Goal: Task Accomplishment & Management: Use online tool/utility

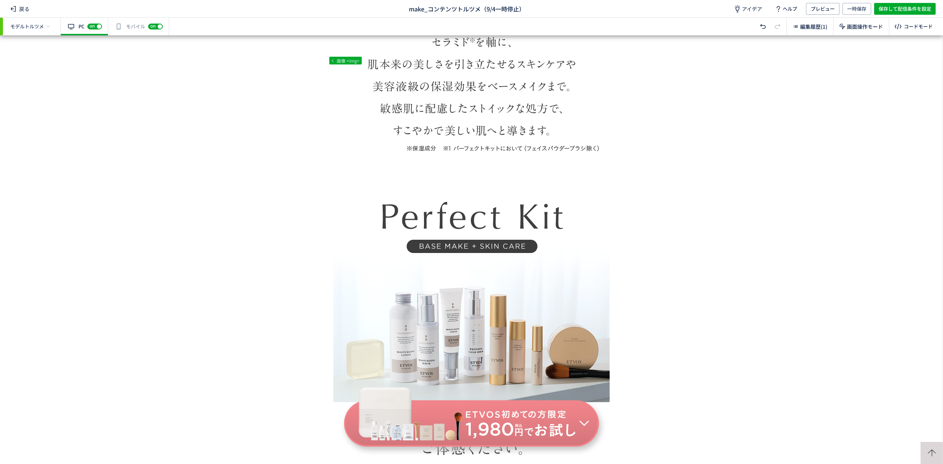
scroll to position [1956, 0]
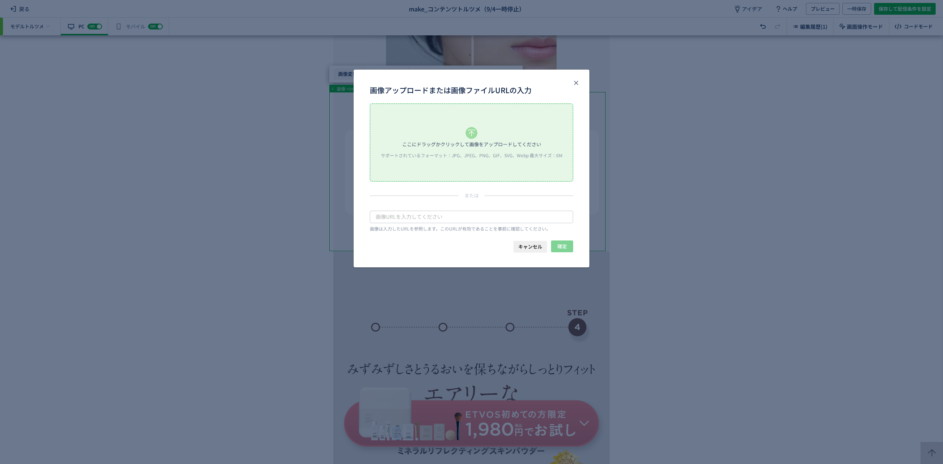
click at [341, 74] on body "戻る make_コンテンツトルツメ（9/4一時停止） アイデア ヘルプ プレビュー 一時保存 保存して配信条件を設定 モデルトルツメ 有効な編集箇所が確認され…" at bounding box center [471, 232] width 943 height 464
click at [412, 139] on div "ここにドラッグかクリックして画像をアップロードしてください" at bounding box center [471, 144] width 139 height 11
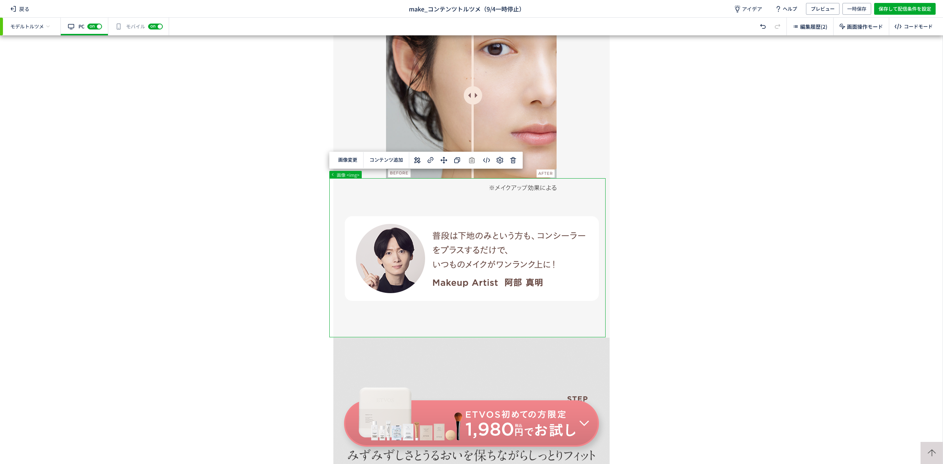
scroll to position [10117, 0]
click at [123, 31] on div "有効な編集箇所が確認されません モバイル off on" at bounding box center [138, 27] width 61 height 18
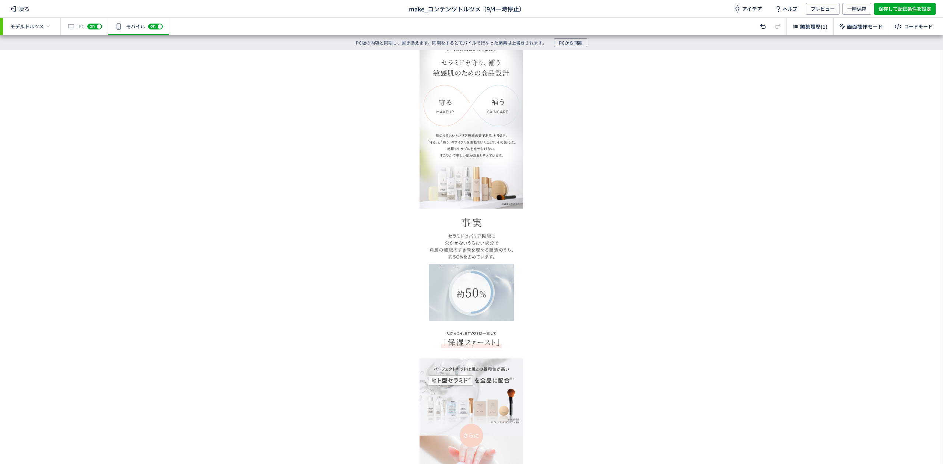
scroll to position [1458, 0]
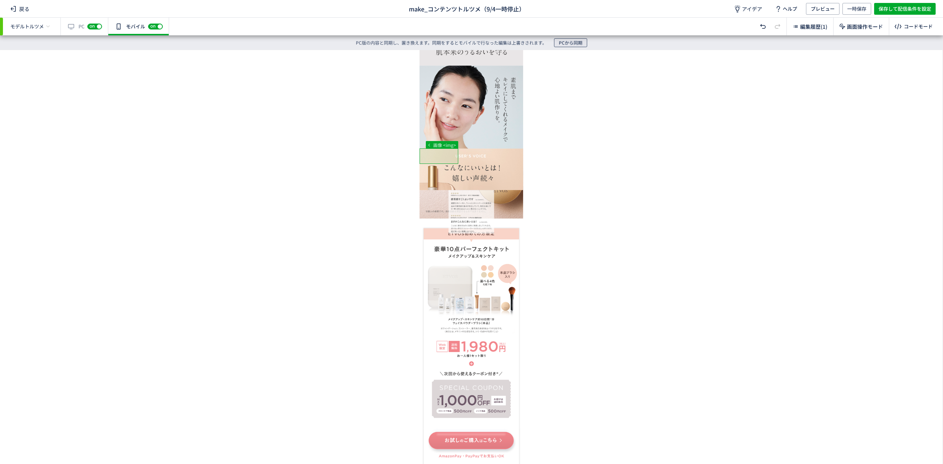
click at [562, 42] on span "PCから同期" at bounding box center [571, 42] width 24 height 9
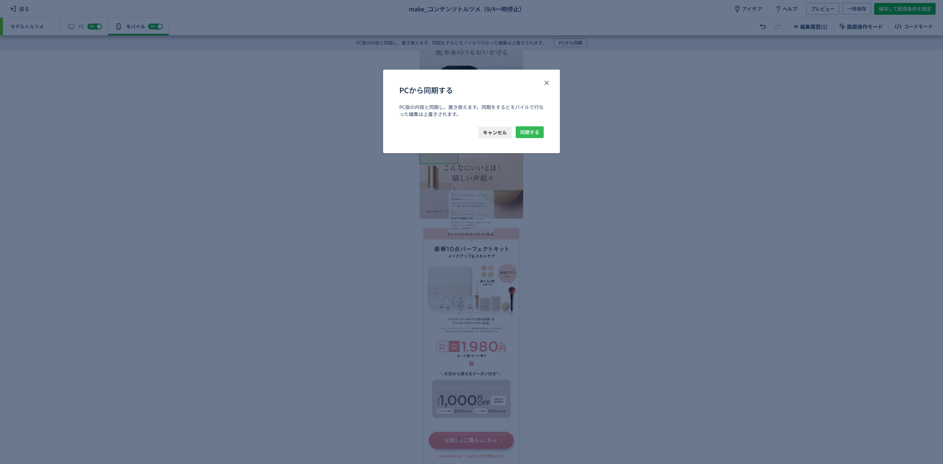
click at [528, 135] on span "同期する" at bounding box center [529, 132] width 19 height 12
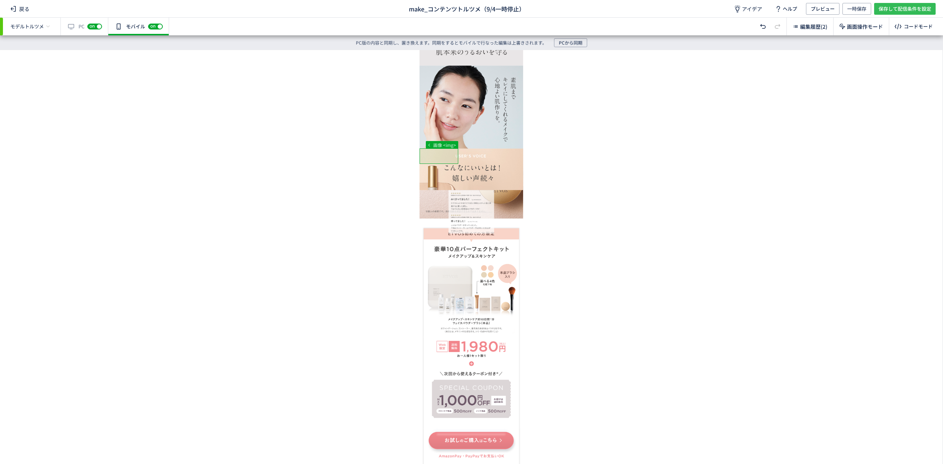
click at [891, 10] on span "保存して配信条件を設定" at bounding box center [905, 9] width 53 height 12
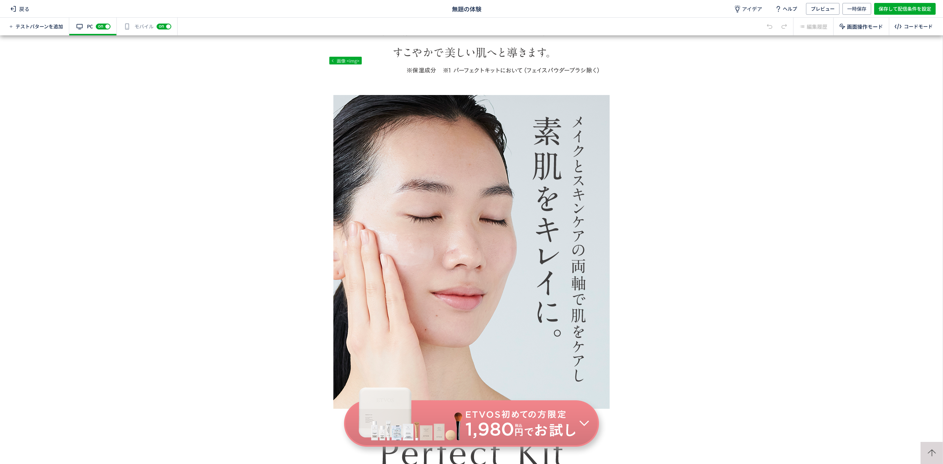
scroll to position [1765, 0]
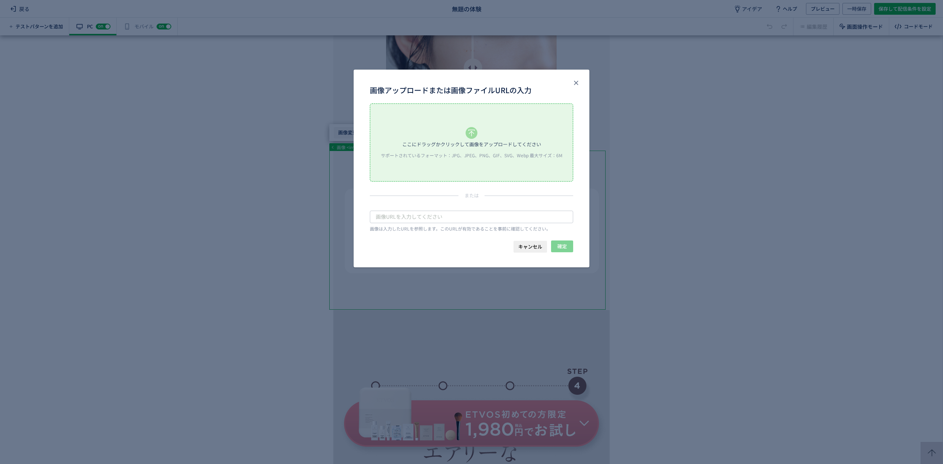
click at [353, 135] on body "戻る 無題の体験 アイデア ヘルプ プレビュー 一時保存 保存して配信条件を設定 テストパターンを追加 有効な編集箇所が確認されません PC off on ス…" at bounding box center [471, 232] width 943 height 464
click at [460, 155] on div "サポートされているフォーマット：JPG、JPEG、PNG、GIF、SVG、Webp 最大サイズ：6M" at bounding box center [471, 155] width 189 height 6
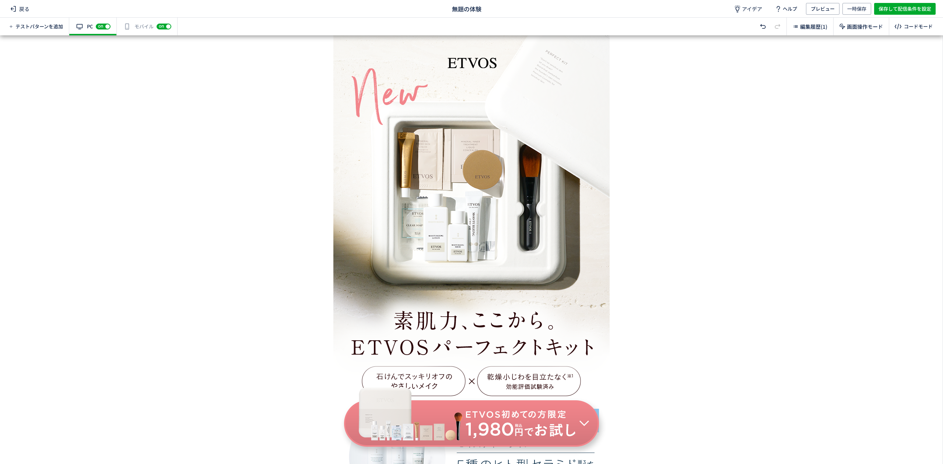
click at [144, 21] on div "有効な編集箇所が確認されません モバイル off on" at bounding box center [147, 27] width 61 height 18
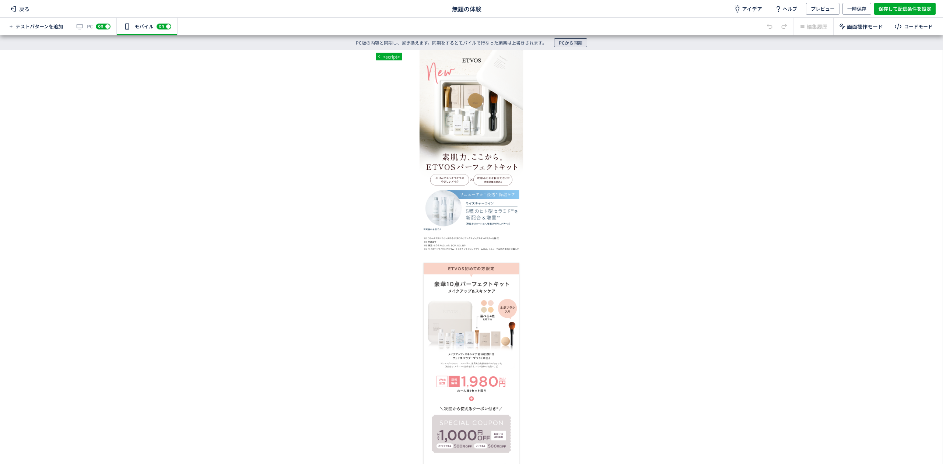
click at [566, 40] on span "PCから同期" at bounding box center [571, 42] width 24 height 9
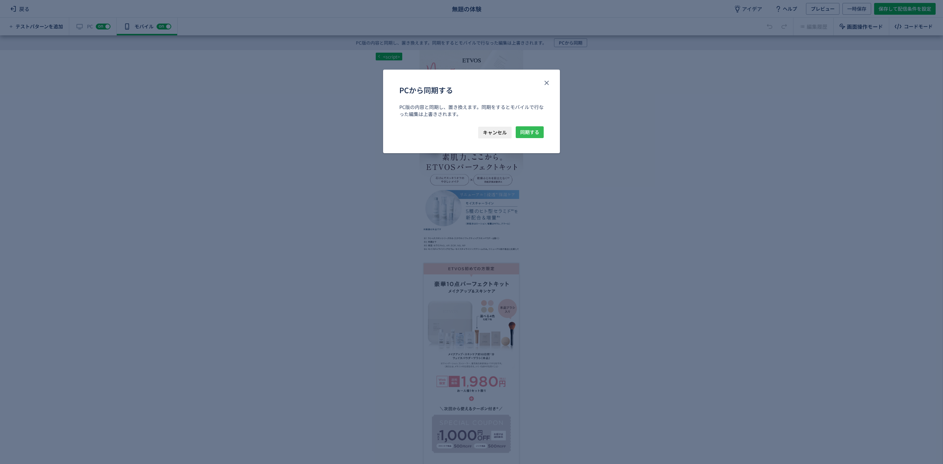
click at [535, 133] on span "同期する" at bounding box center [529, 132] width 19 height 12
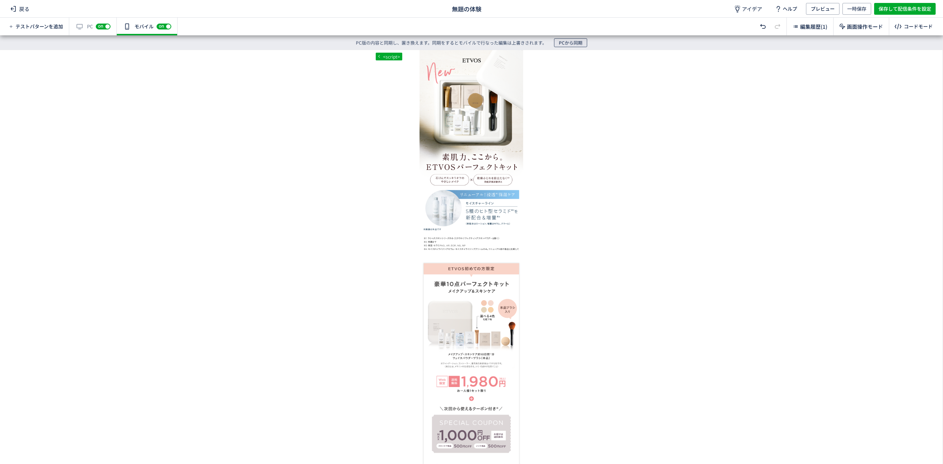
click at [570, 41] on span "PCから同期" at bounding box center [571, 42] width 24 height 9
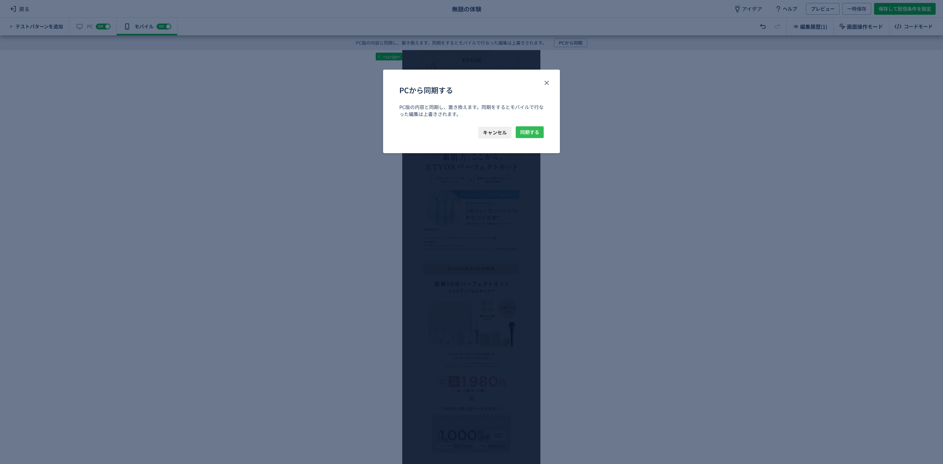
click at [532, 134] on span "同期する" at bounding box center [529, 132] width 19 height 12
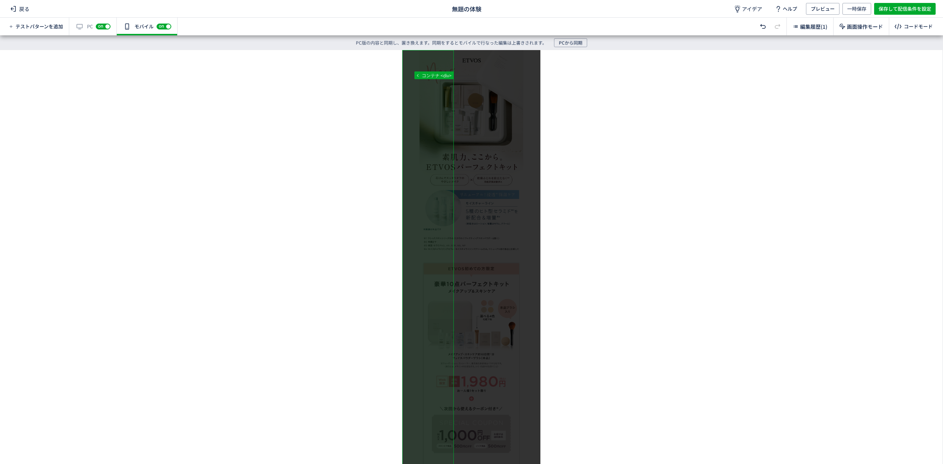
click at [577, 119] on div "body div#pl-key-reEFRRPwYaa7bKbCKHi0hJ9LINX2kr5CYQjgON26h8TxZcdy div#plmw-SCcNM…" at bounding box center [471, 249] width 943 height 399
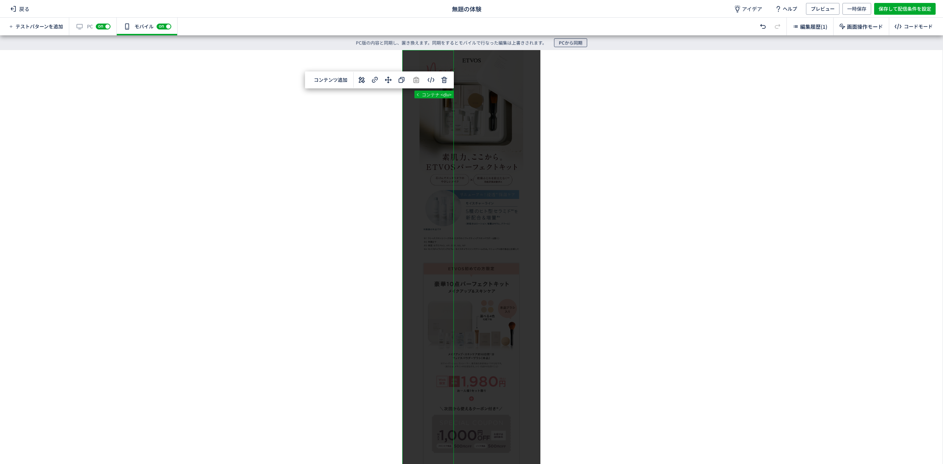
click at [575, 45] on span "PCから同期" at bounding box center [571, 42] width 24 height 9
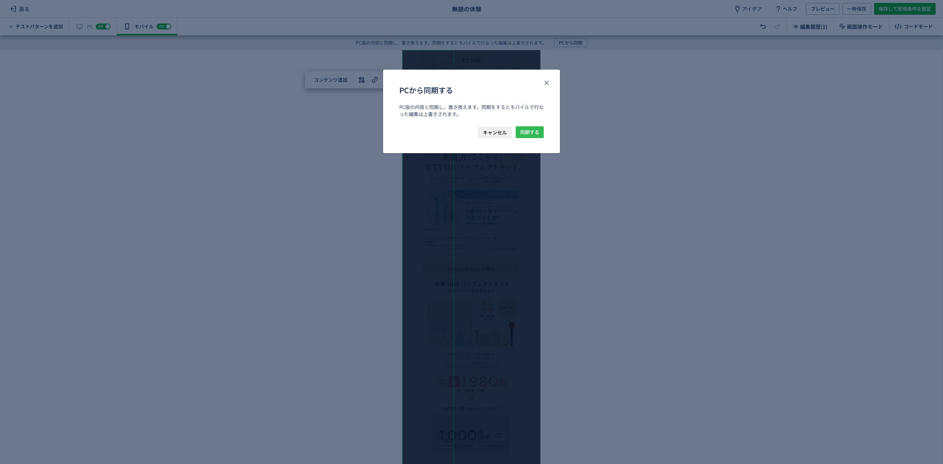
click at [529, 131] on span "同期する" at bounding box center [529, 132] width 19 height 12
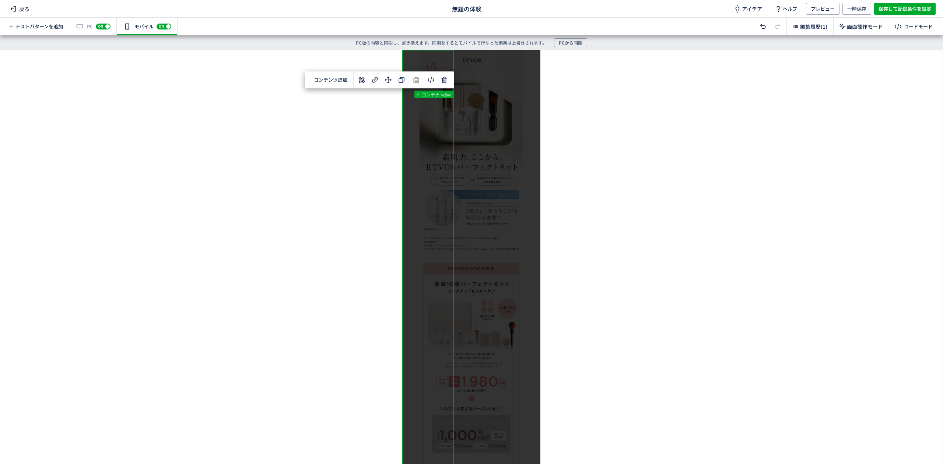
click at [257, 208] on div "body div#pl-key-reEFRRPwYaa7bKbCKHi0hJ9LINX2kr5CYQjgON26h8TxZcdy div#plmw-SCcNM…" at bounding box center [471, 249] width 943 height 399
click at [21, 10] on span "戻る" at bounding box center [19, 9] width 25 height 12
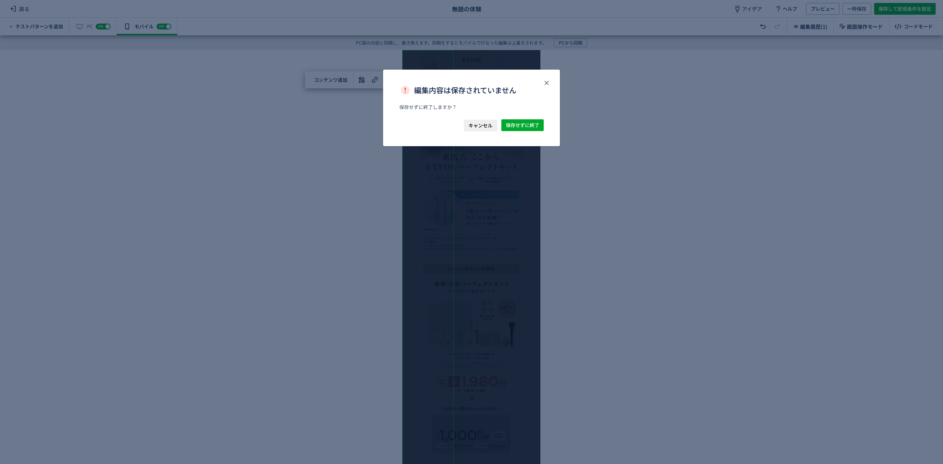
click at [481, 125] on span "キャンセル" at bounding box center [481, 126] width 24 height 12
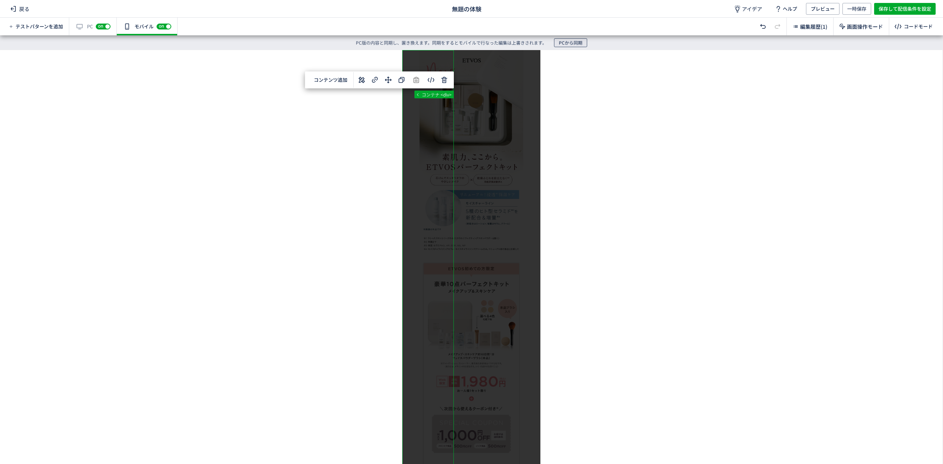
click at [579, 42] on span "PCから同期" at bounding box center [571, 42] width 24 height 9
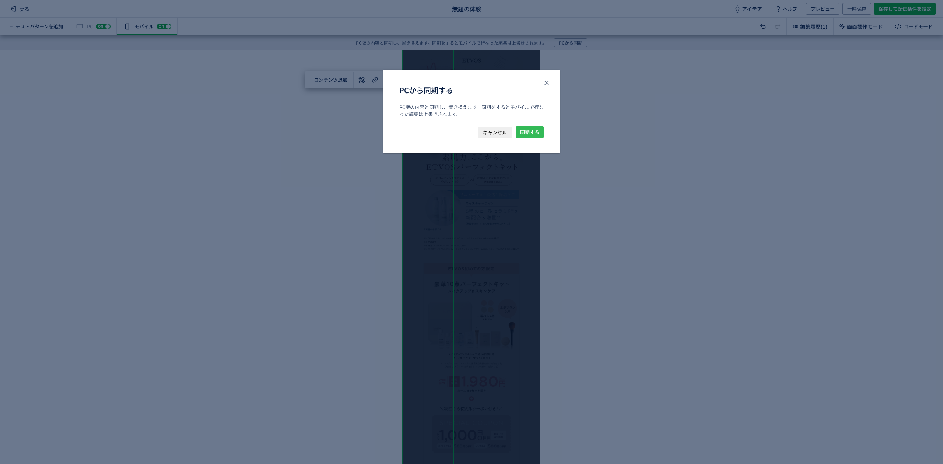
click at [531, 130] on span "同期する" at bounding box center [529, 132] width 19 height 12
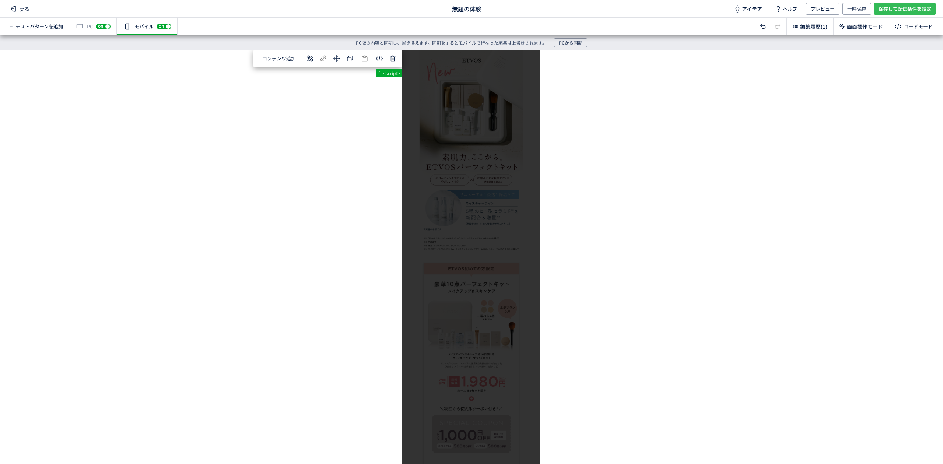
click at [897, 10] on span "保存して配信条件を設定" at bounding box center [905, 9] width 53 height 12
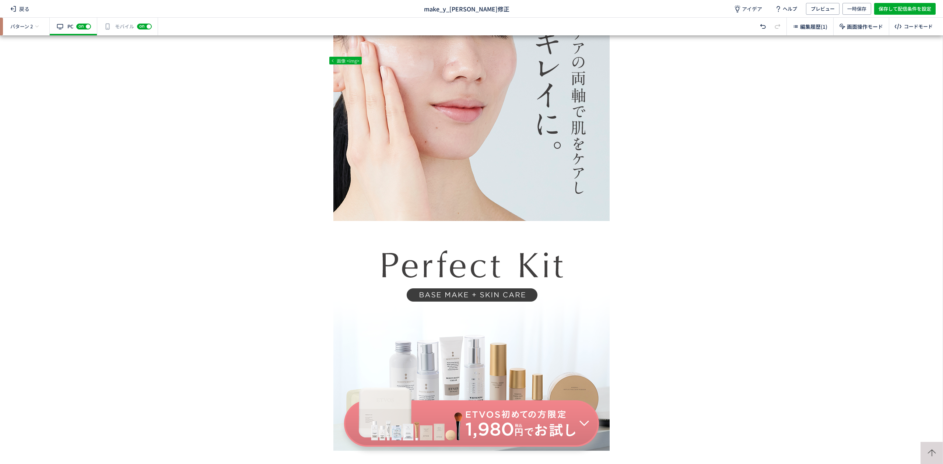
scroll to position [1889, 0]
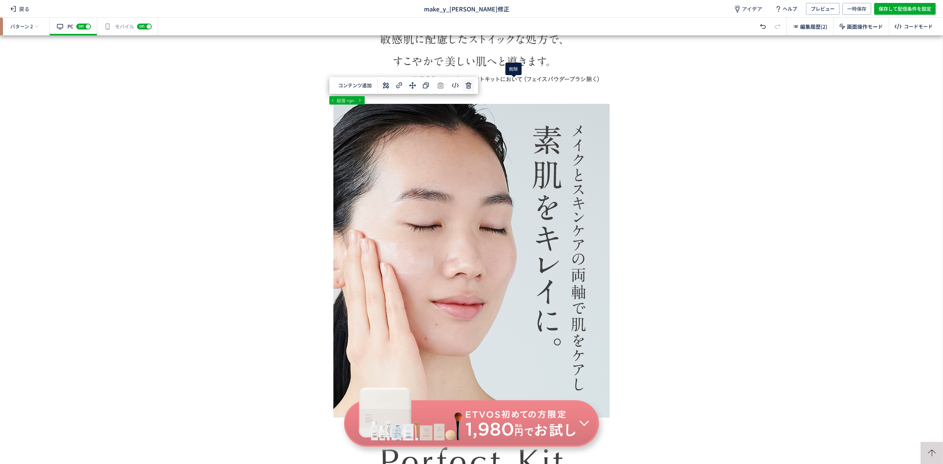
click at [516, 83] on div "... div div#wrap div#content section 段落 <p> 選択した要素の前 選択した要素の後 選択した領域内の先頭 選択した領域…" at bounding box center [471, 249] width 943 height 429
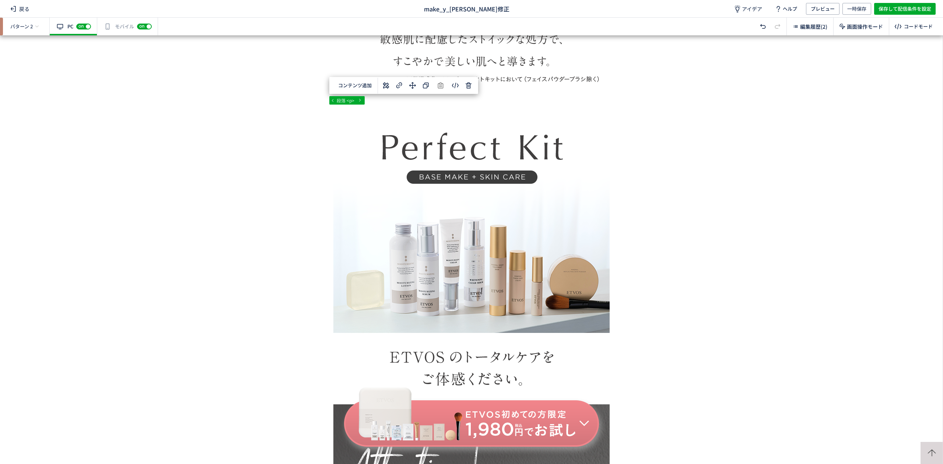
click at [111, 25] on div "有効な編集箇所が確認されません モバイル off on" at bounding box center [127, 27] width 61 height 18
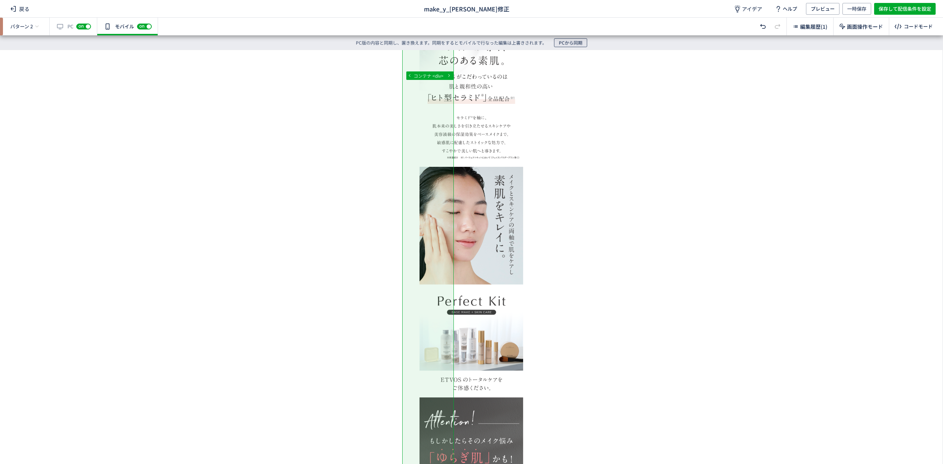
click at [565, 43] on span "PCから同期" at bounding box center [571, 42] width 24 height 9
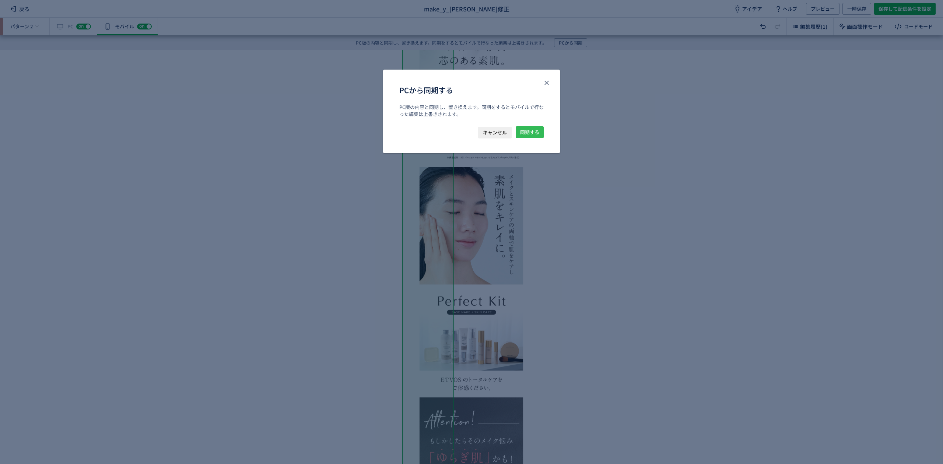
click at [532, 133] on span "同期する" at bounding box center [529, 132] width 19 height 12
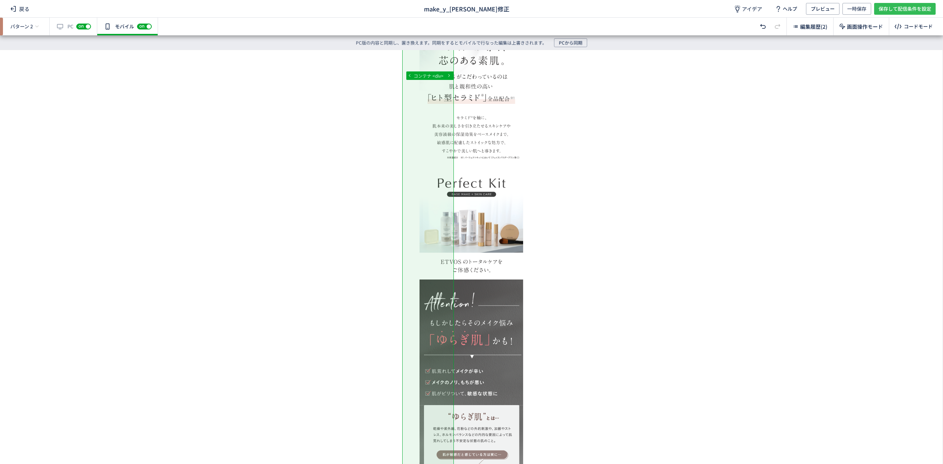
click at [918, 8] on span "保存して配信条件を設定" at bounding box center [905, 9] width 53 height 12
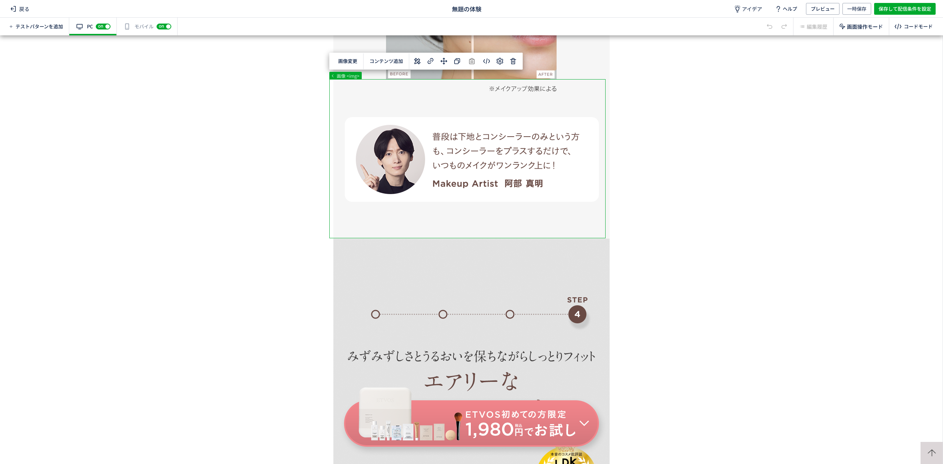
click at [352, 58] on body "戻る 無題の体験 アイデア ヘルプ プレビュー 一時保存 保存して配信条件を設定 テストパターンを追加 有効な編集箇所が確認されません PC off on ス…" at bounding box center [471, 232] width 943 height 464
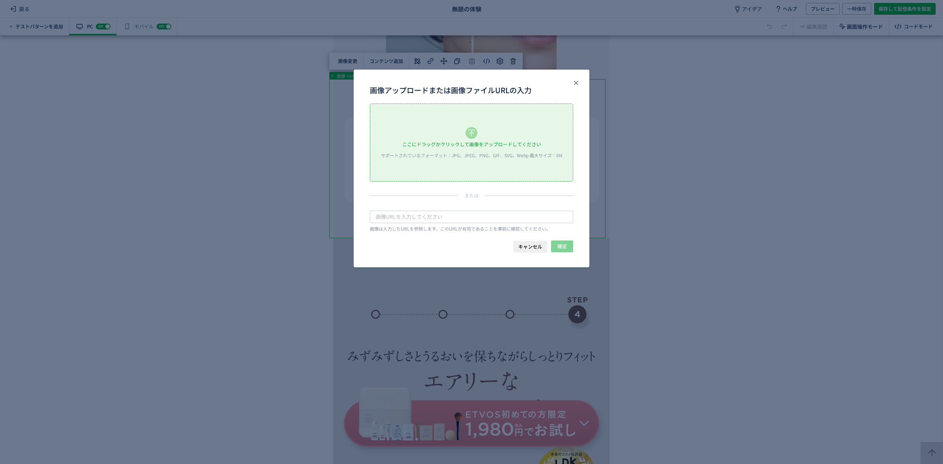
click at [441, 146] on div "ここにドラッグかクリックして画像をアップロードしてください" at bounding box center [471, 144] width 139 height 11
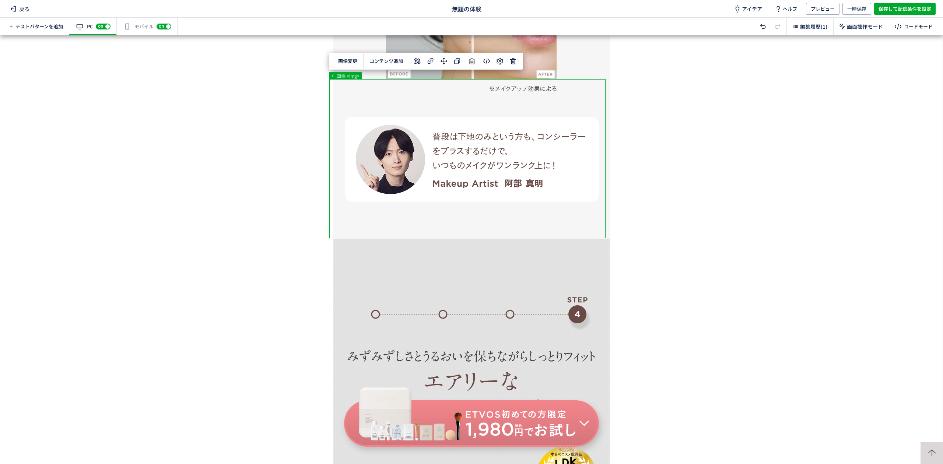
click at [143, 26] on div "有効な編集箇所が確認されません モバイル off on" at bounding box center [147, 27] width 61 height 18
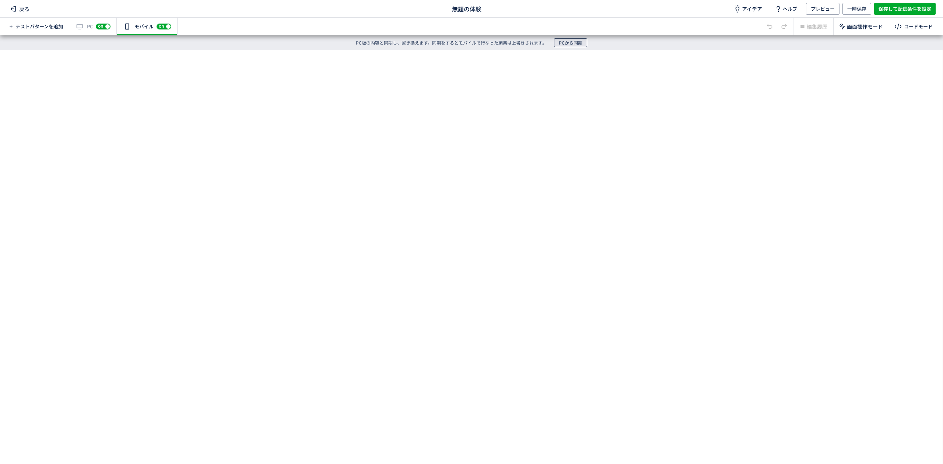
click at [565, 41] on span "PCから同期" at bounding box center [571, 42] width 24 height 9
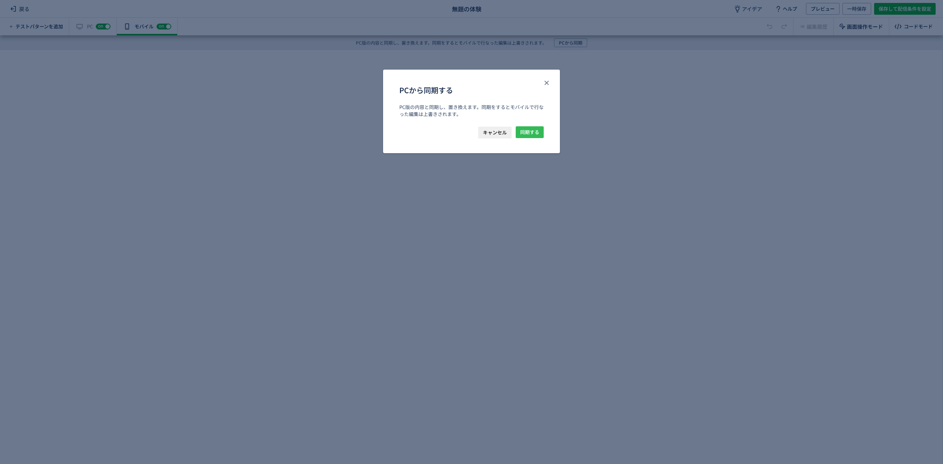
click at [529, 135] on span "同期する" at bounding box center [529, 132] width 19 height 12
